Goal: Find specific page/section: Find specific page/section

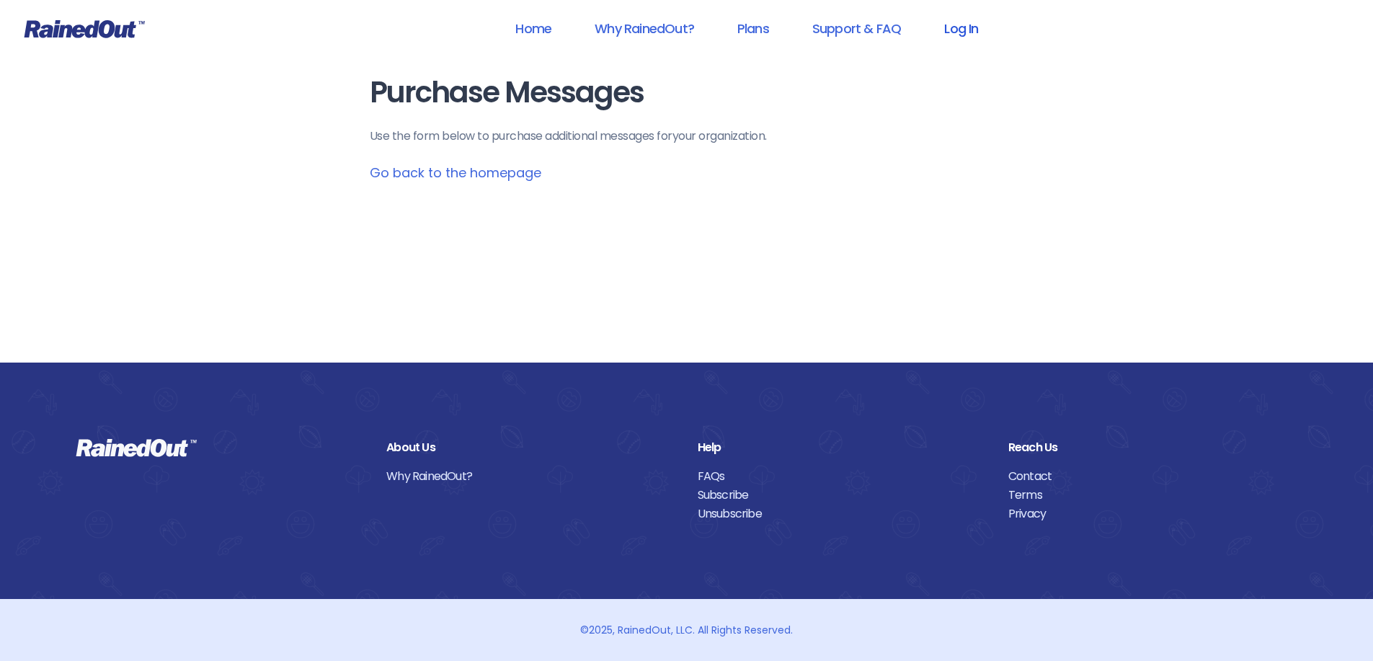
click at [959, 27] on link "Log In" at bounding box center [961, 28] width 71 height 32
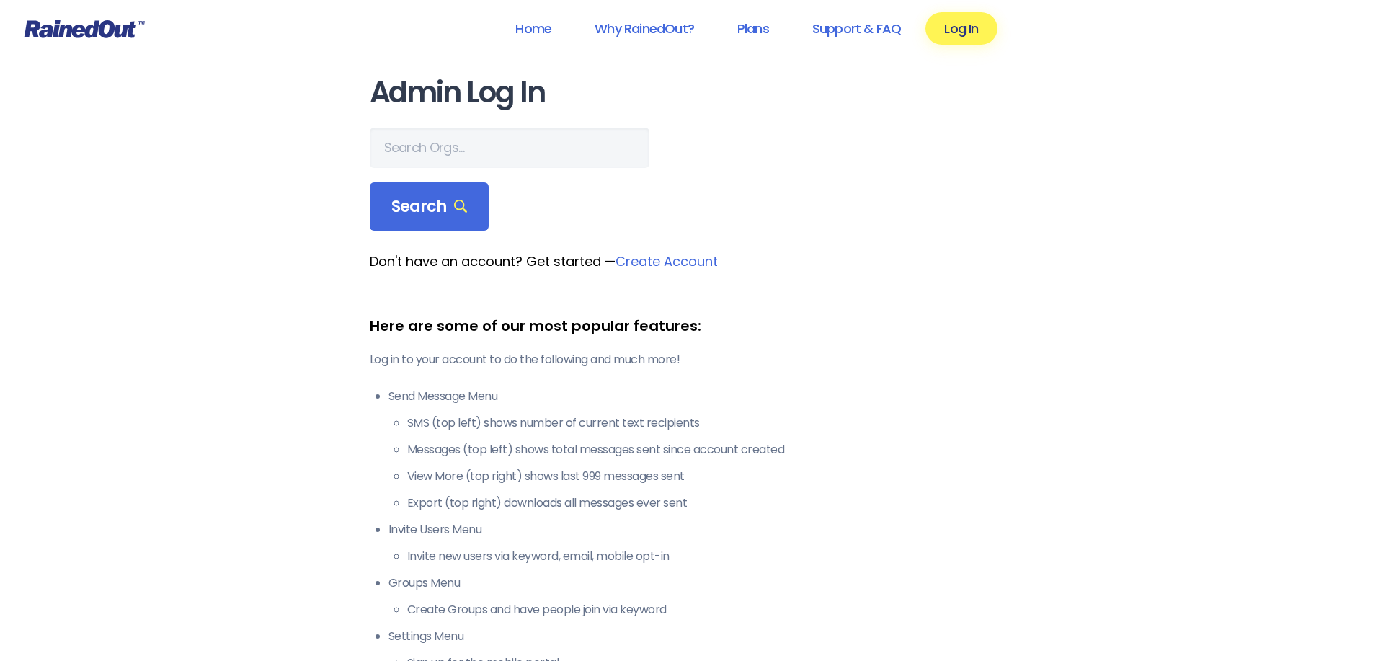
click at [81, 30] on icon at bounding box center [84, 28] width 121 height 19
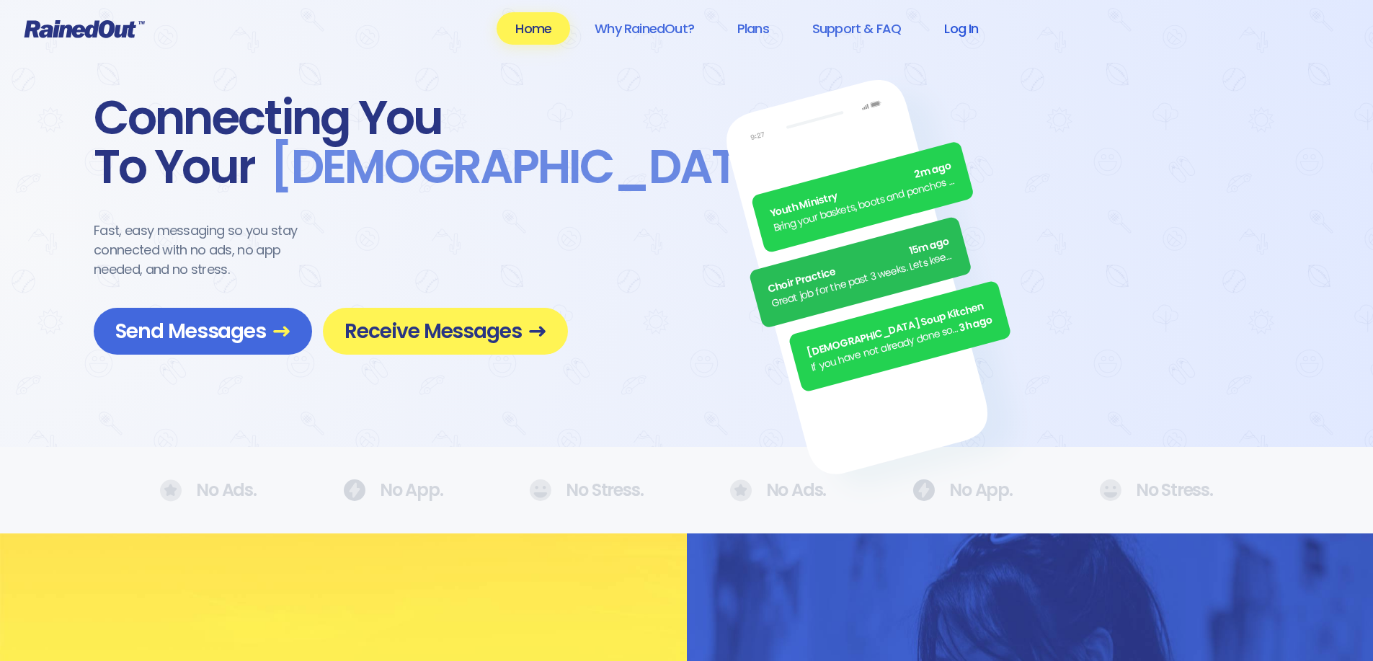
click at [973, 28] on link "Log In" at bounding box center [961, 28] width 71 height 32
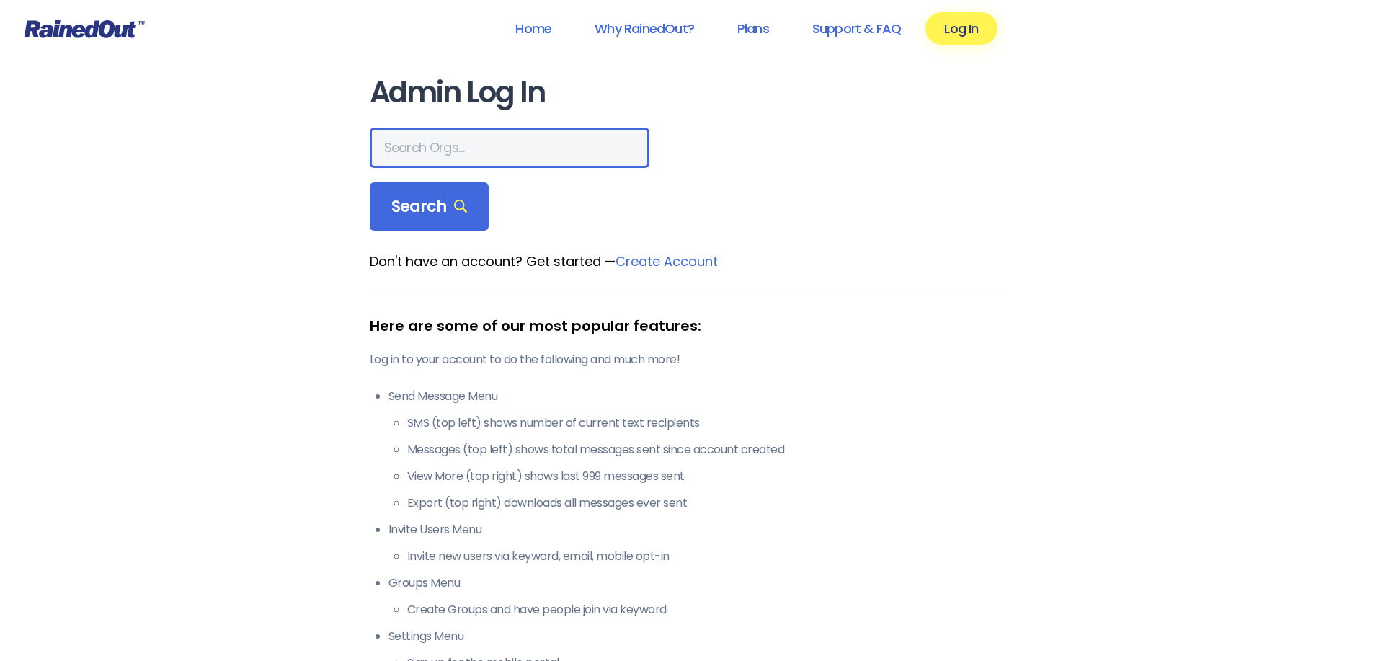
click at [461, 148] on input "text" at bounding box center [510, 148] width 280 height 40
type input "mprd"
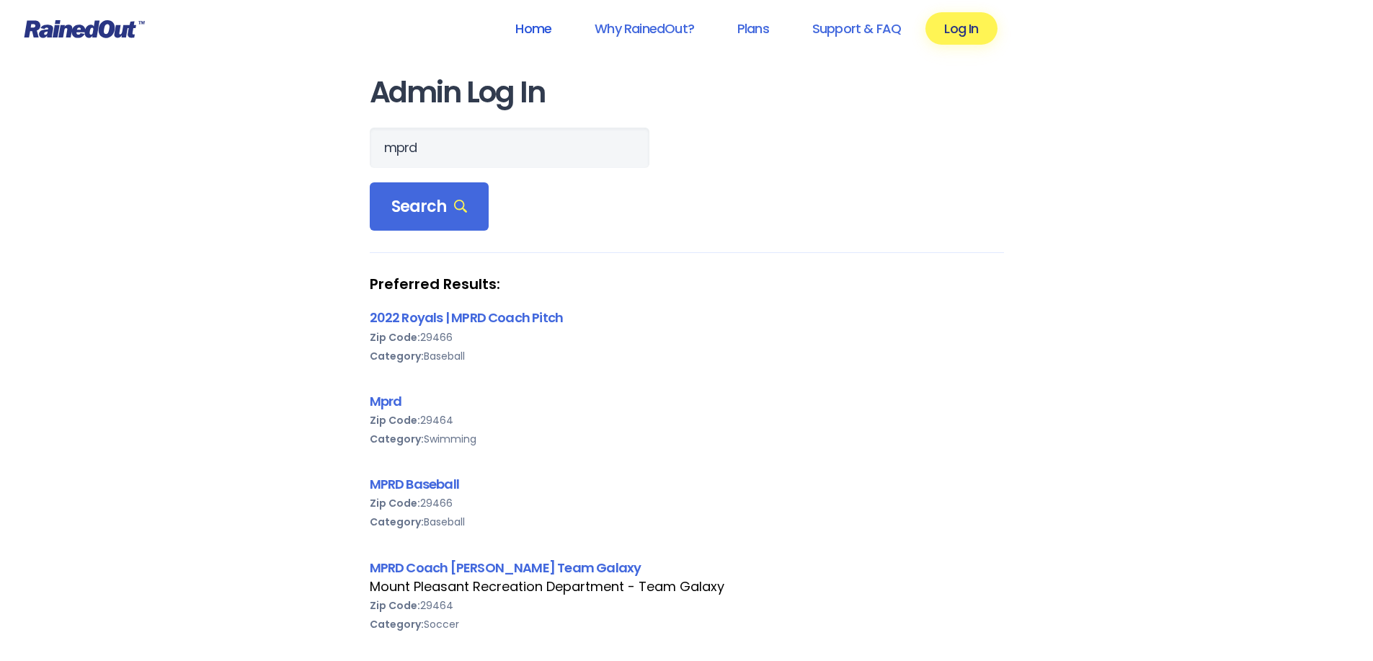
click at [514, 23] on link "Home" at bounding box center [534, 28] width 74 height 32
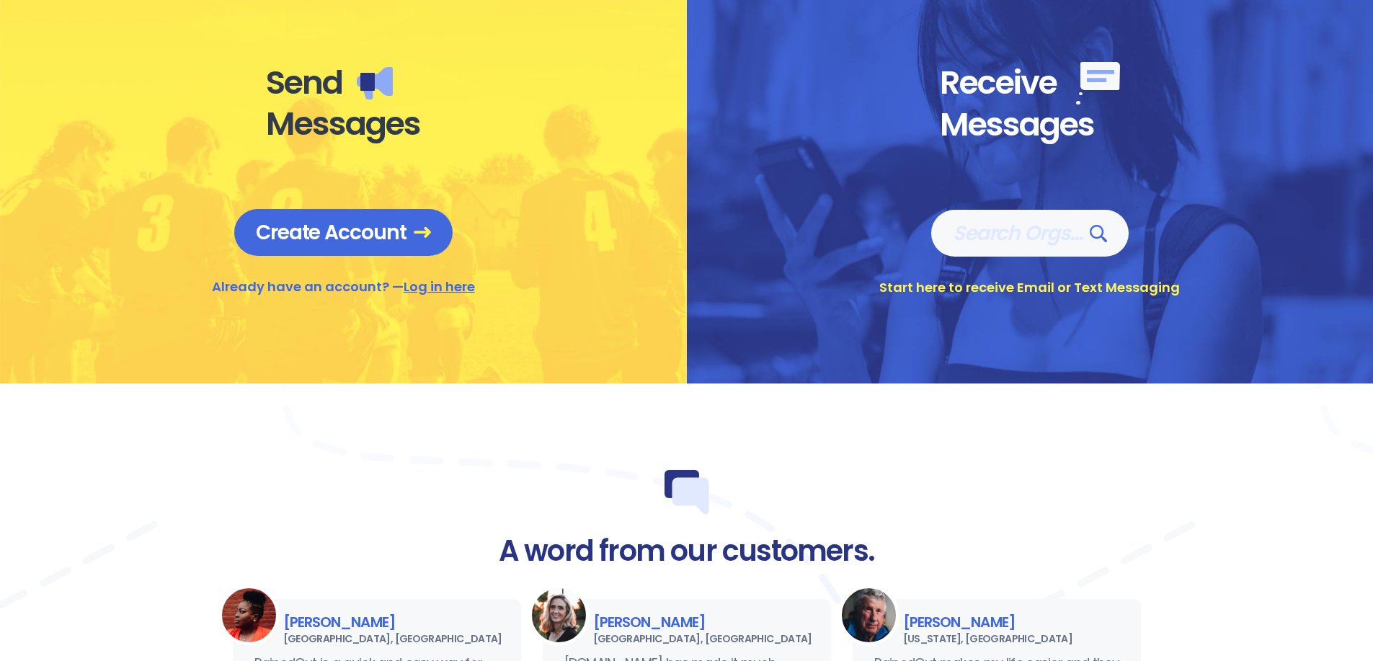
scroll to position [433, 0]
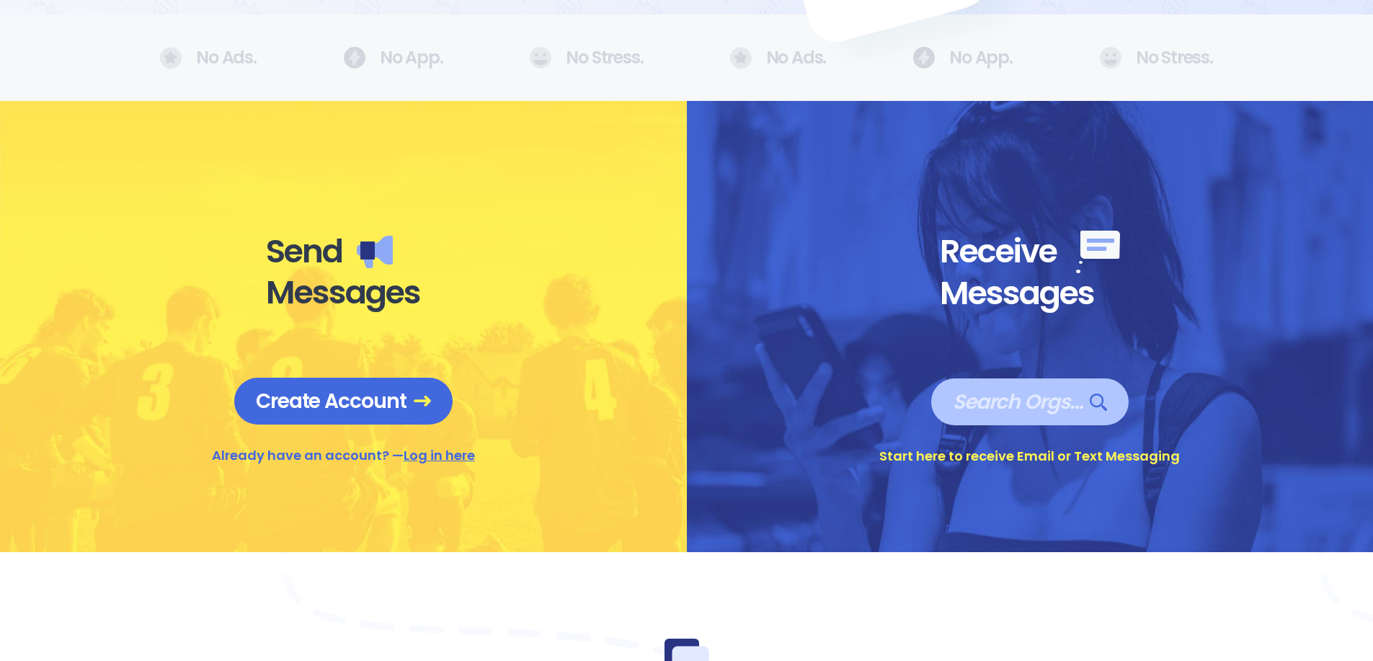
click at [987, 401] on span "Search Orgs…" at bounding box center [1030, 401] width 154 height 25
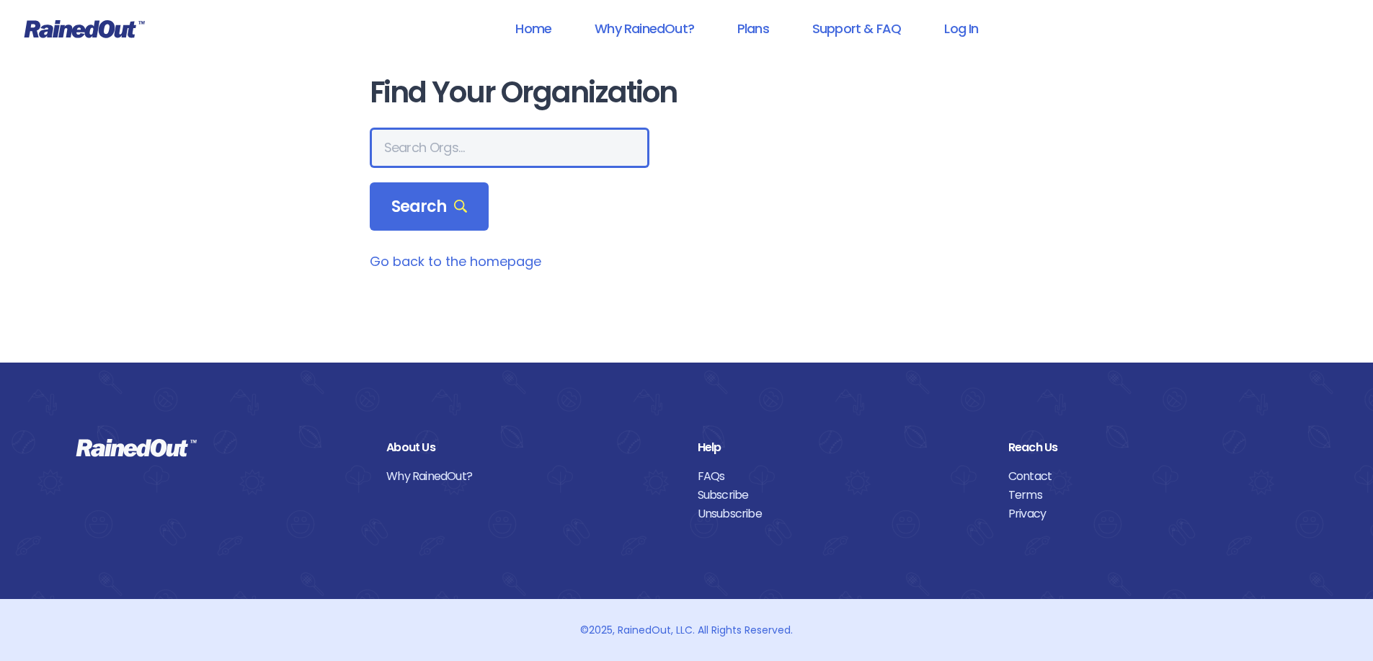
click at [404, 134] on input "text" at bounding box center [510, 148] width 280 height 40
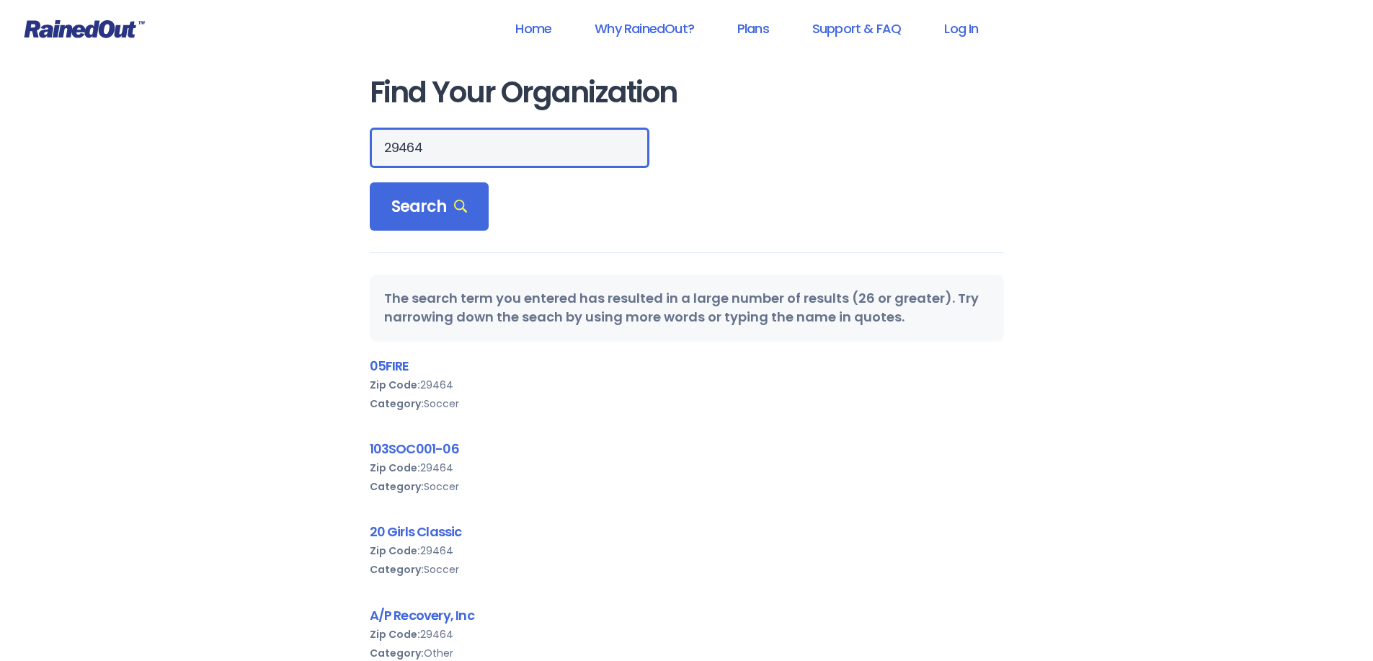
type input "29464"
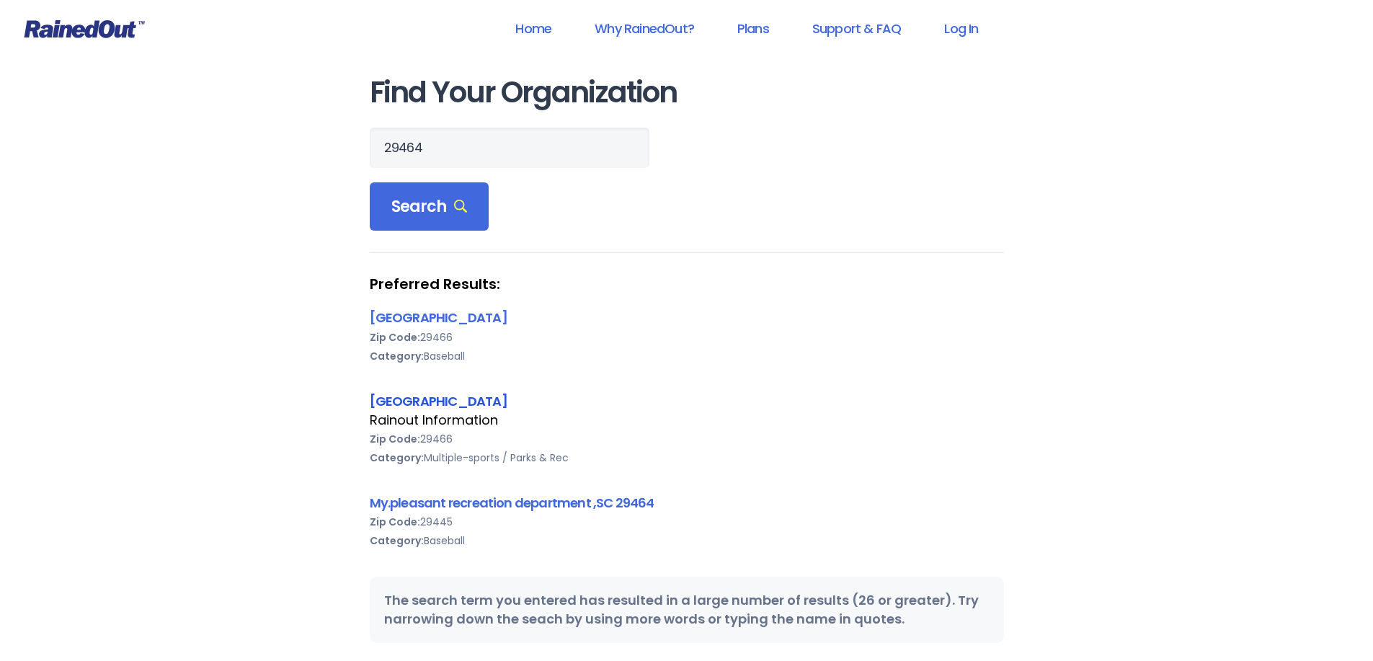
click at [466, 404] on link "[GEOGRAPHIC_DATA]" at bounding box center [439, 401] width 138 height 18
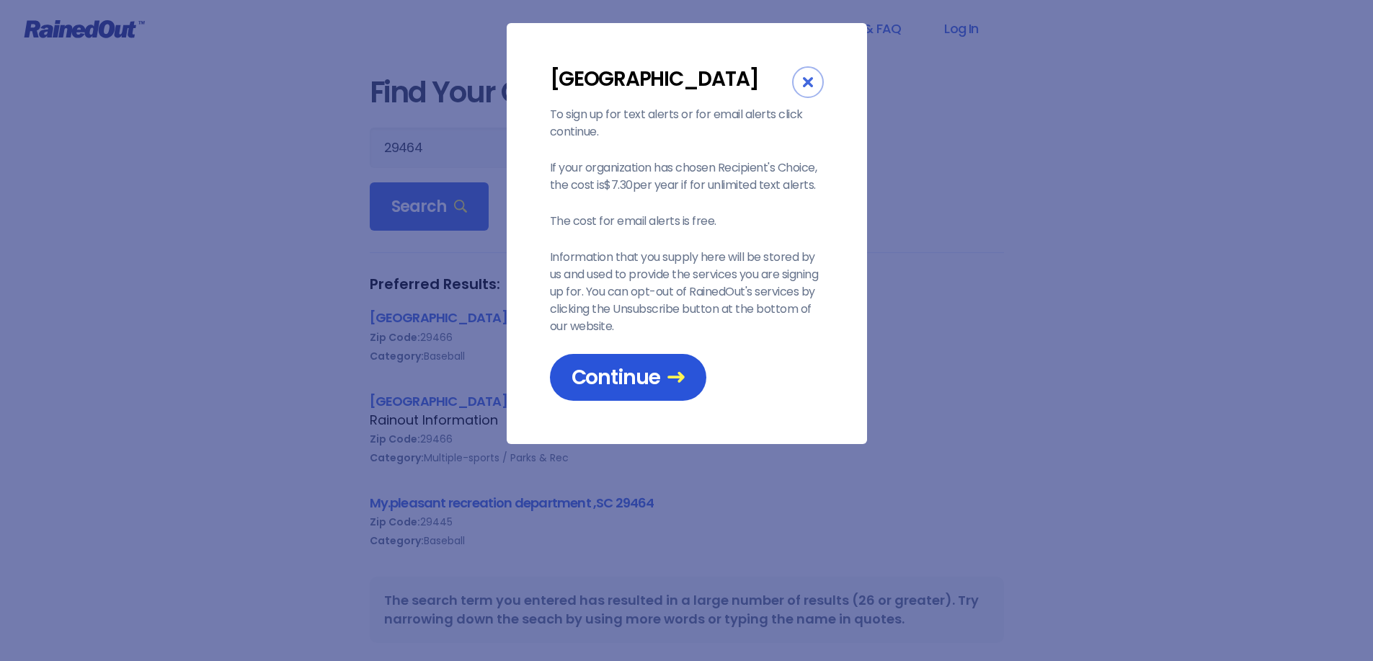
click at [605, 390] on span "Continue" at bounding box center [628, 377] width 113 height 25
